Goal: Check status: Check status

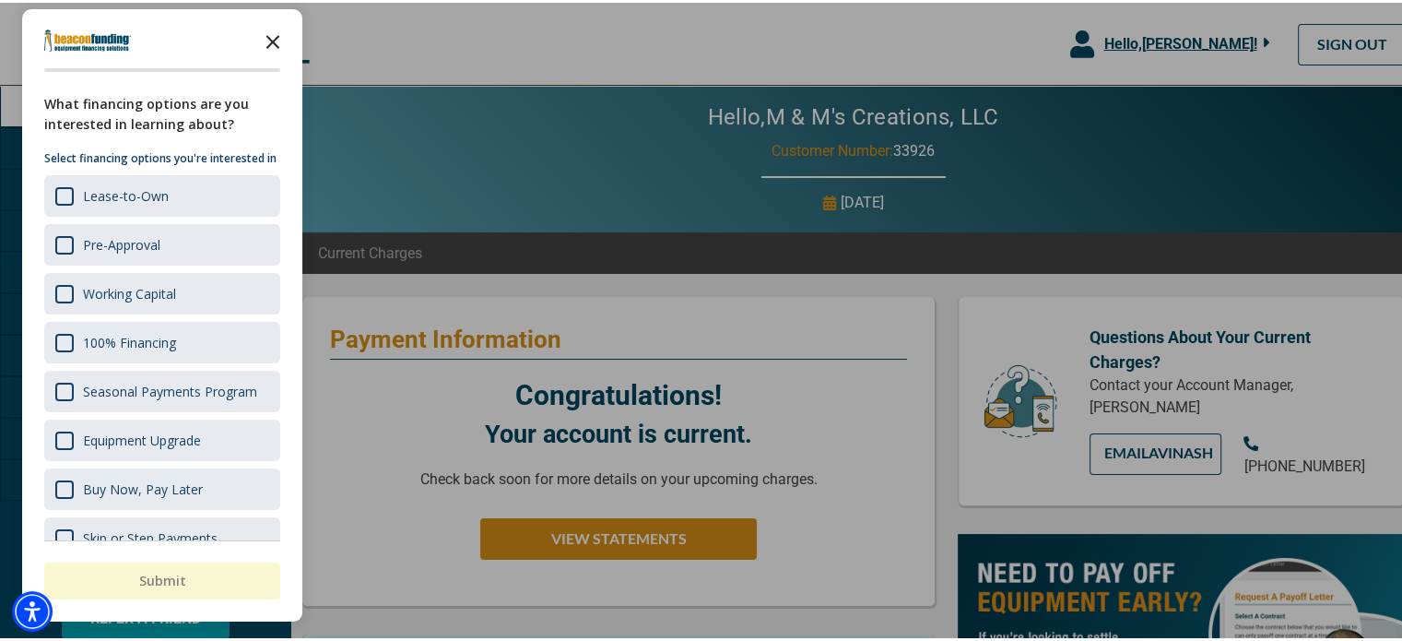
click at [269, 35] on polygon "Close the survey" at bounding box center [273, 39] width 14 height 14
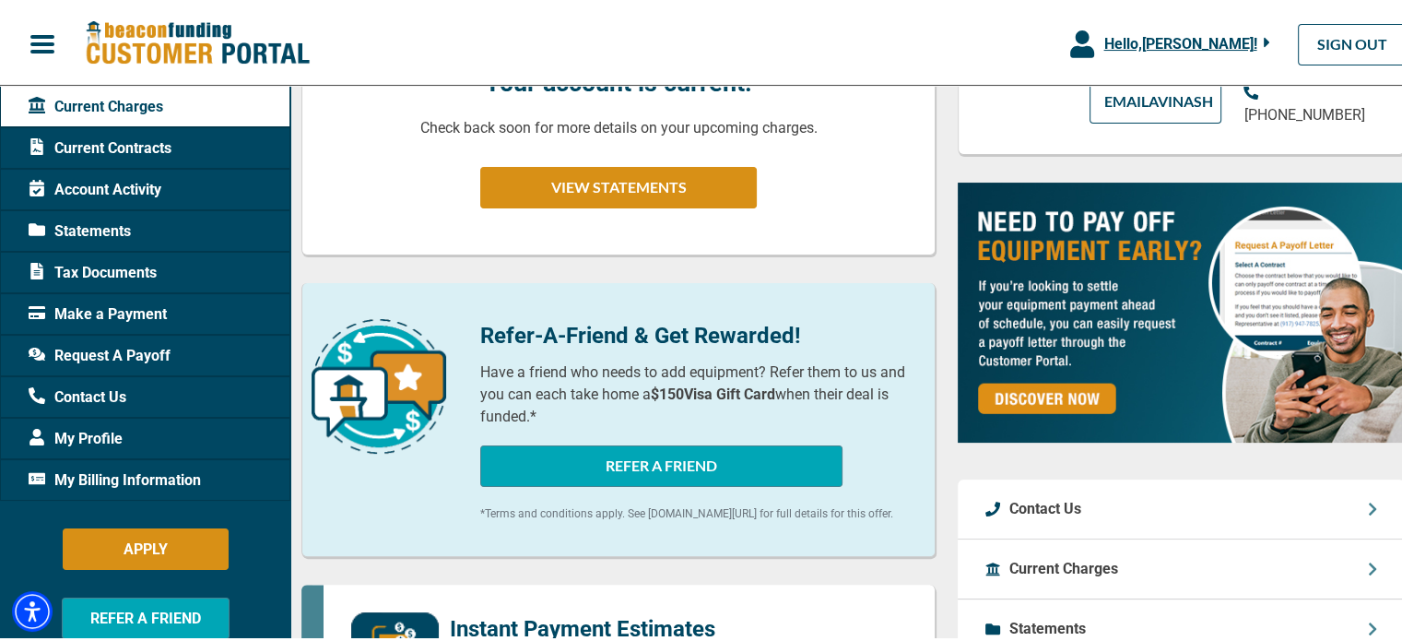
scroll to position [92, 0]
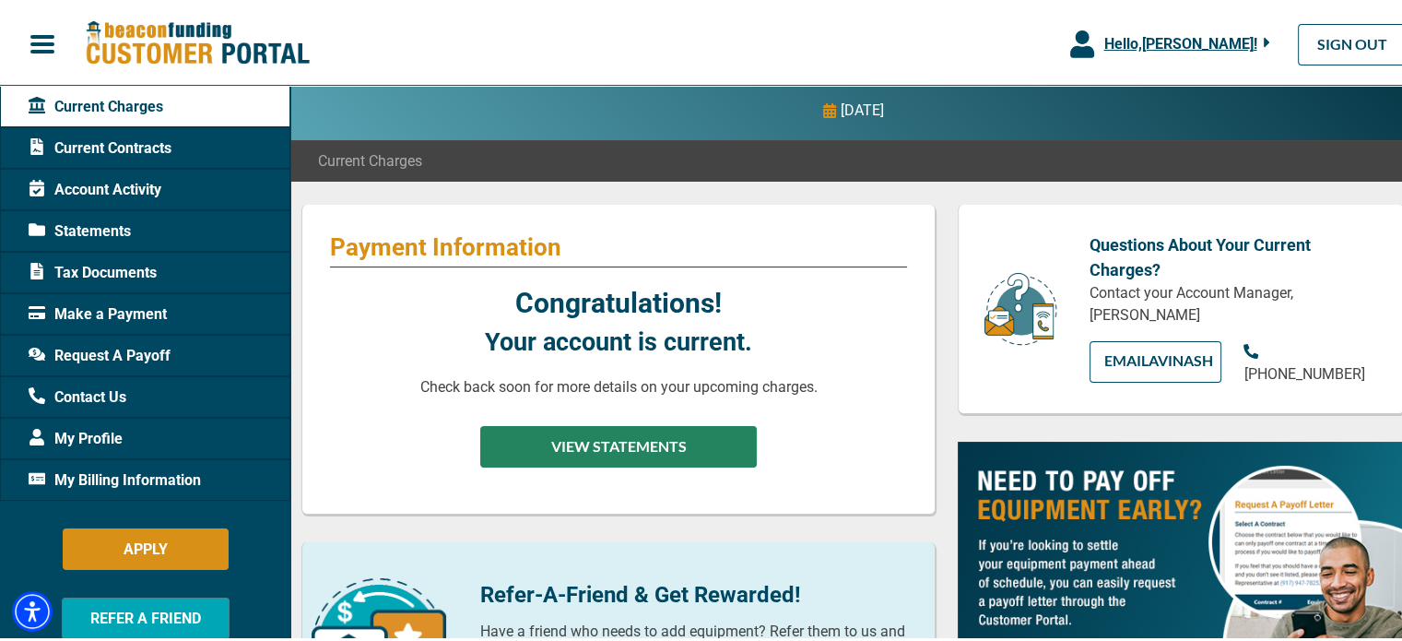
click at [620, 434] on button "VIEW STATEMENTS" at bounding box center [618, 443] width 277 height 41
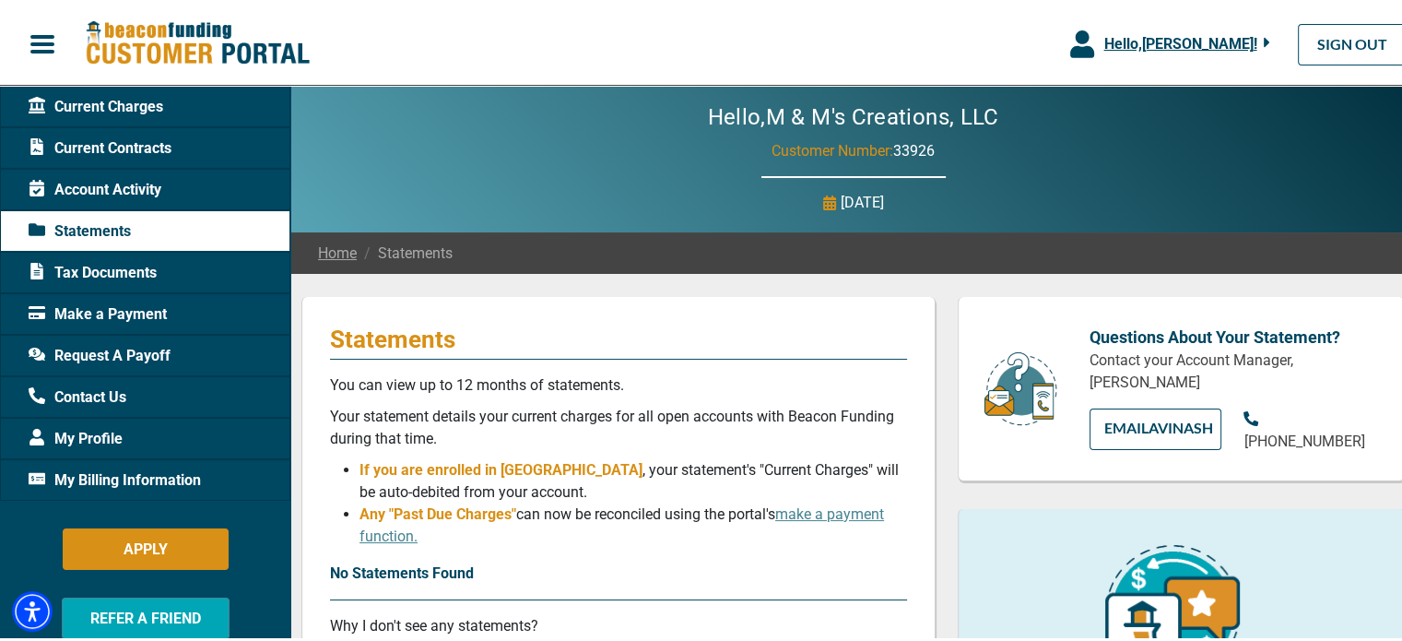
click at [85, 99] on span "Current Charges" at bounding box center [96, 104] width 135 height 22
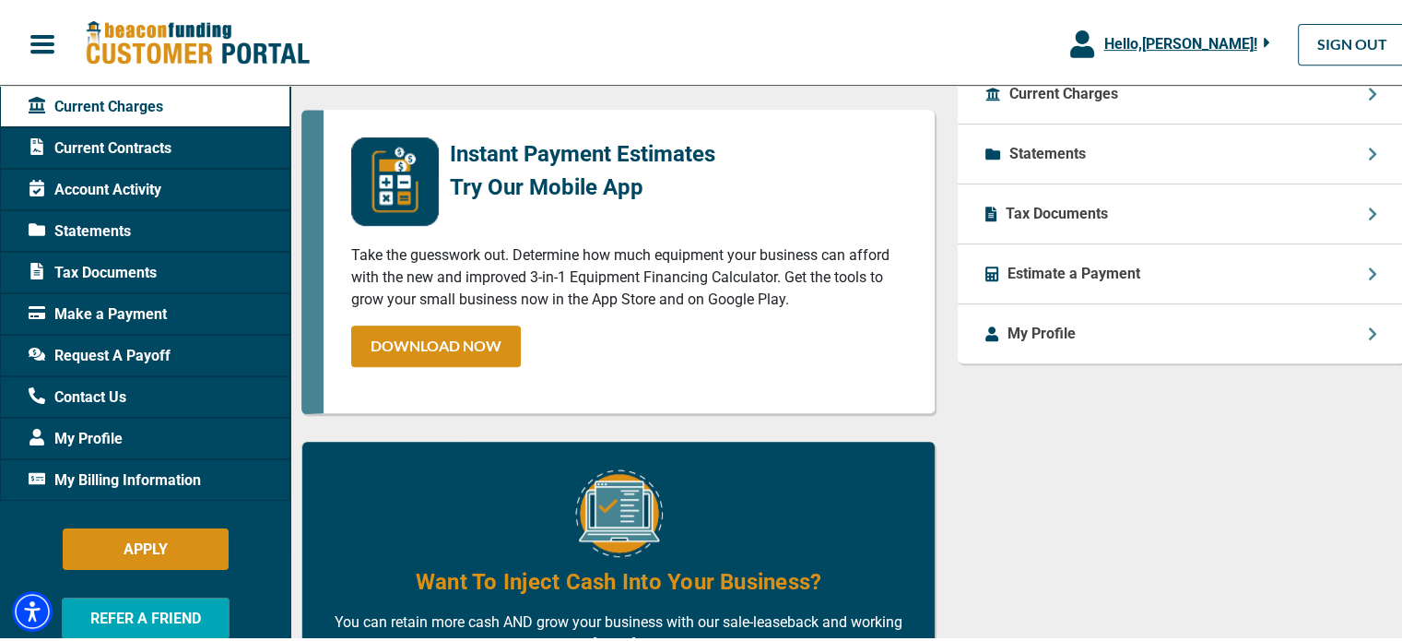
scroll to position [734, 0]
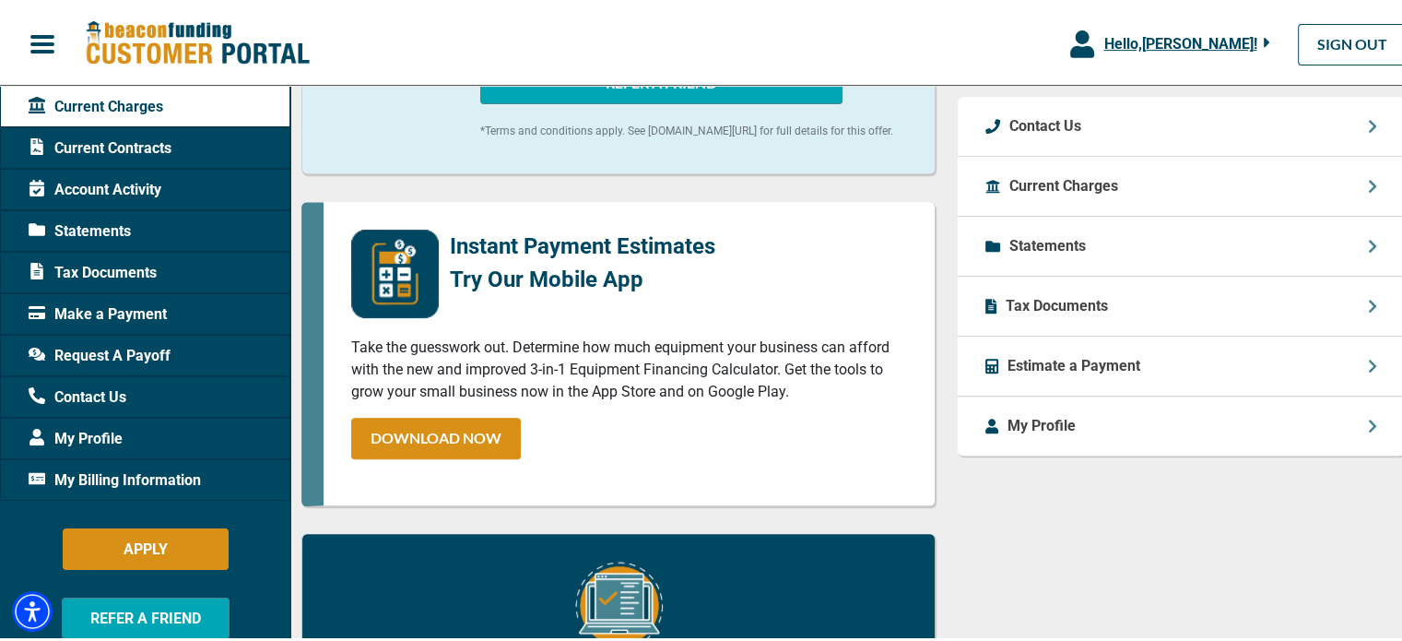
click at [1016, 251] on p "Statements" at bounding box center [1047, 243] width 76 height 22
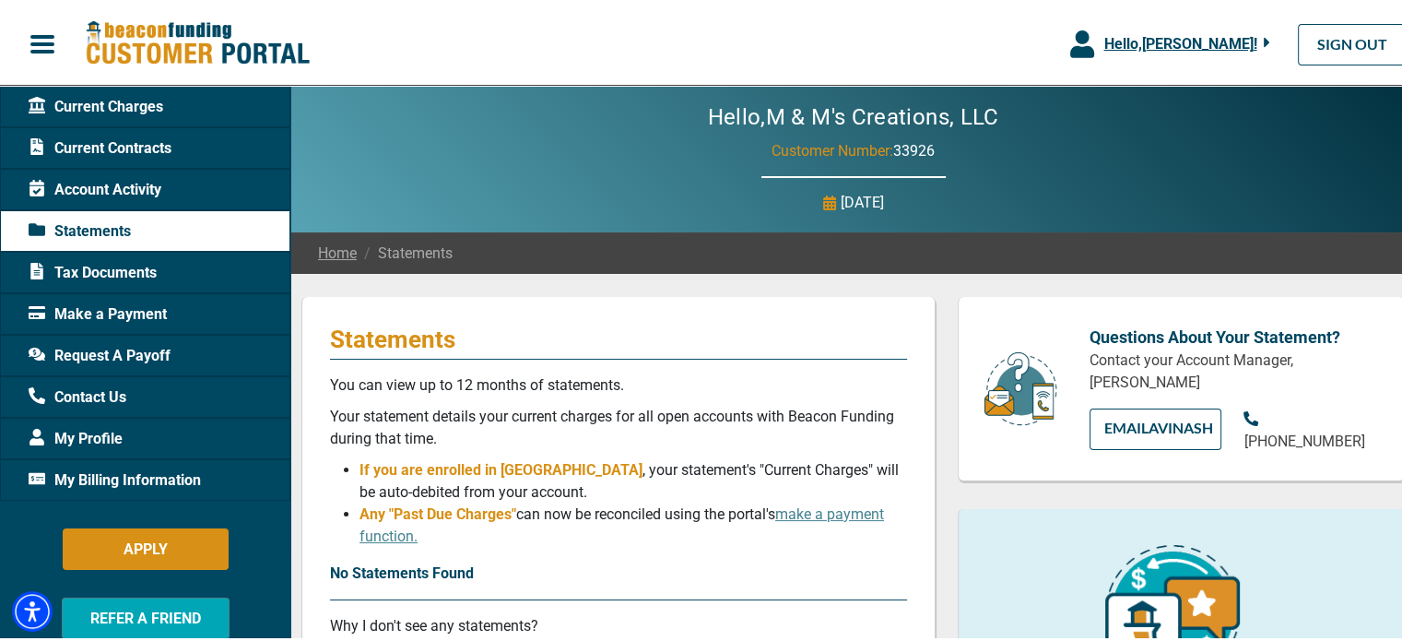
click at [99, 309] on span "Make a Payment" at bounding box center [98, 311] width 138 height 22
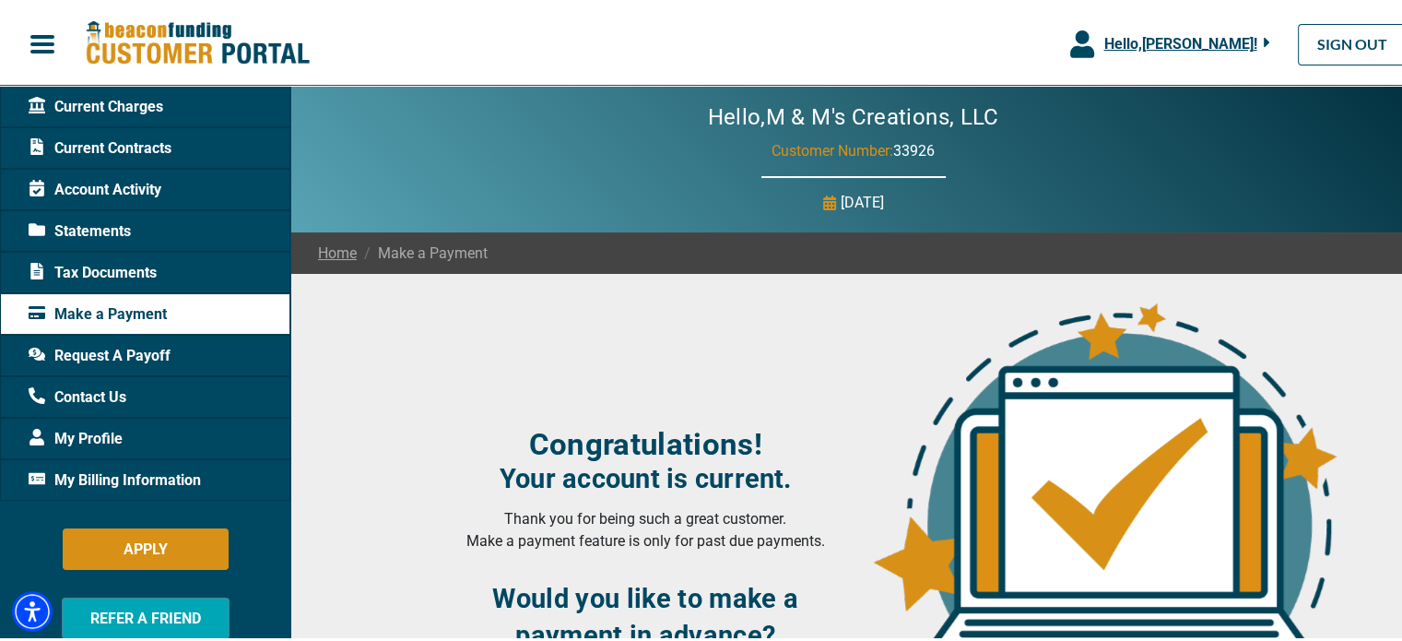
click at [78, 182] on span "Account Activity" at bounding box center [95, 187] width 133 height 22
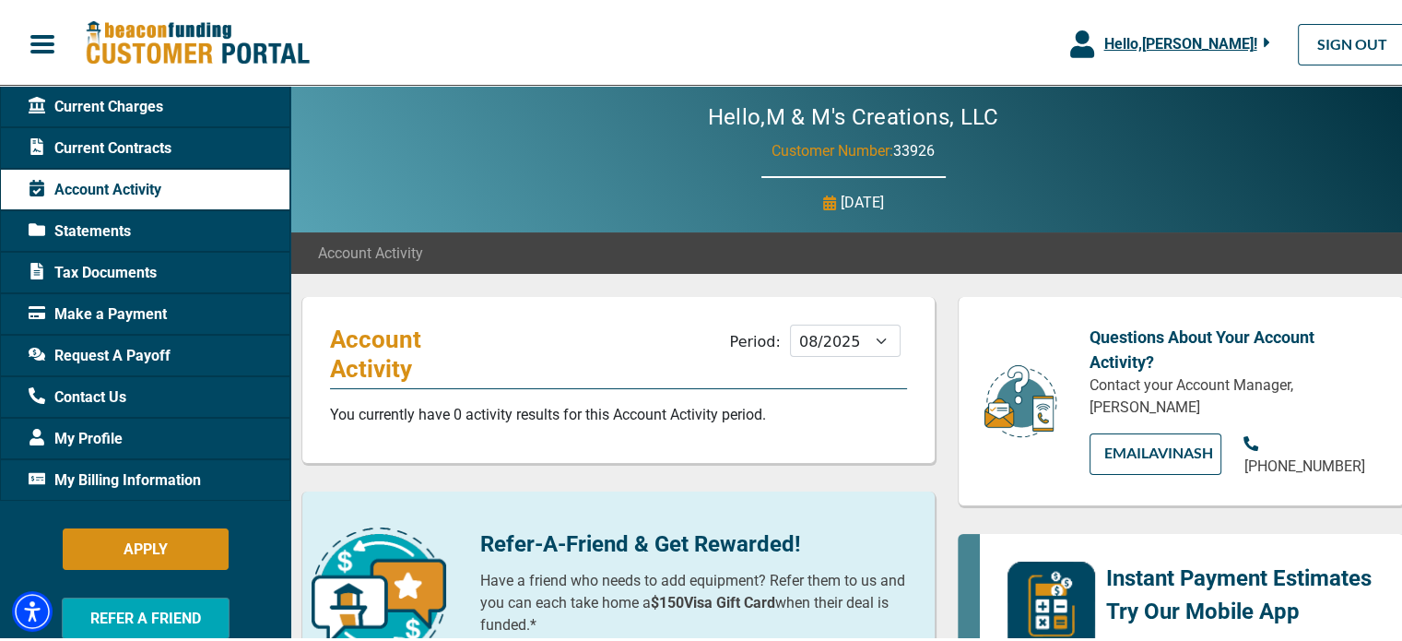
drag, startPoint x: 617, startPoint y: 327, endPoint x: 120, endPoint y: 99, distance: 546.8
click at [120, 99] on span "Current Charges" at bounding box center [96, 104] width 135 height 22
click at [122, 100] on span "Current Charges" at bounding box center [96, 104] width 135 height 22
